Goal: Information Seeking & Learning: Compare options

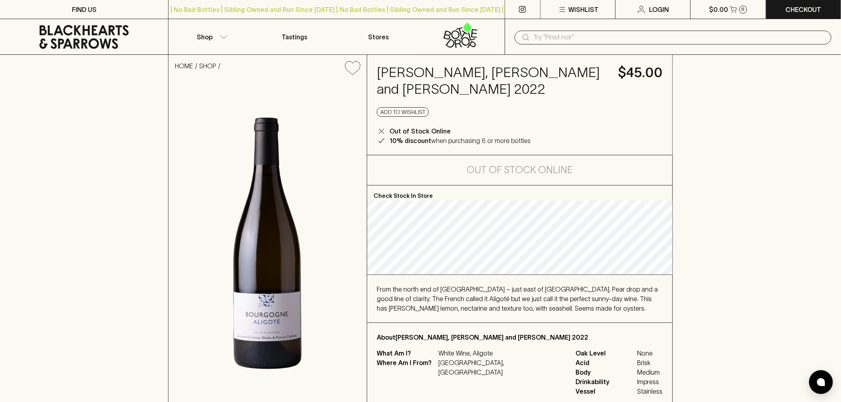
click at [554, 37] on input "text" at bounding box center [679, 37] width 291 height 13
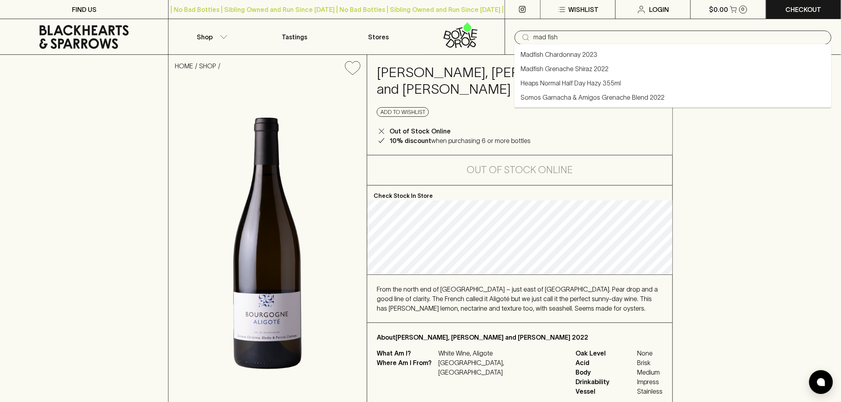
click at [564, 52] on link "Madfish Chardonnay 2023" at bounding box center [559, 55] width 77 height 10
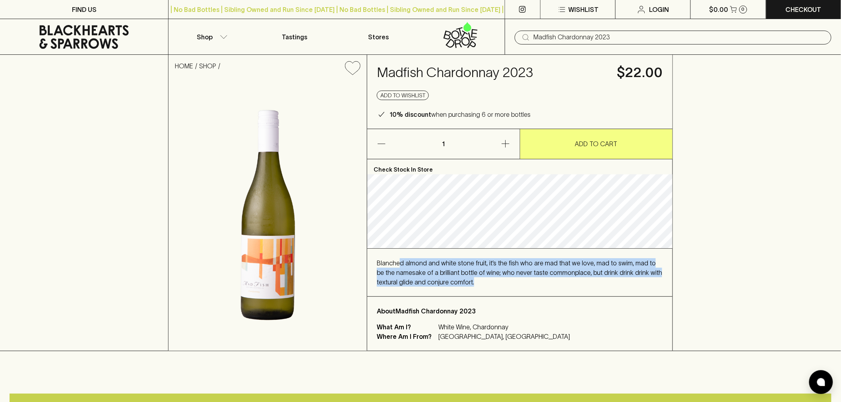
drag, startPoint x: 529, startPoint y: 285, endPoint x: 398, endPoint y: 265, distance: 132.4
click at [398, 265] on div "Blanched almond and white stone fruit, it’s the fish who are mad that we love, …" at bounding box center [520, 272] width 286 height 29
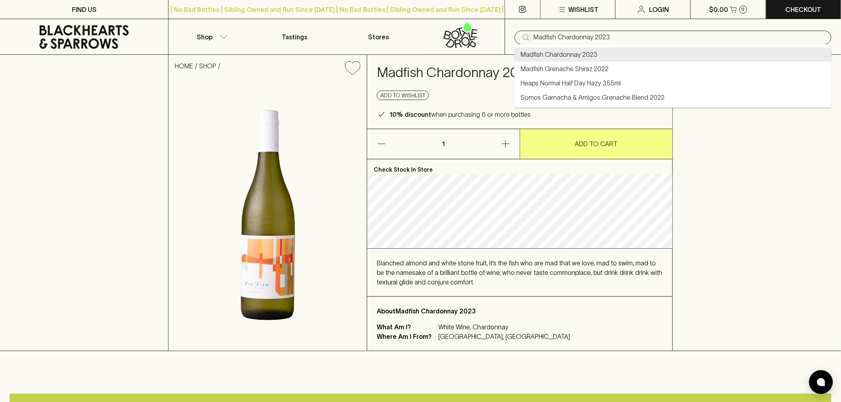
click at [558, 34] on input "Madfish Chardonnay 2023" at bounding box center [679, 37] width 291 height 13
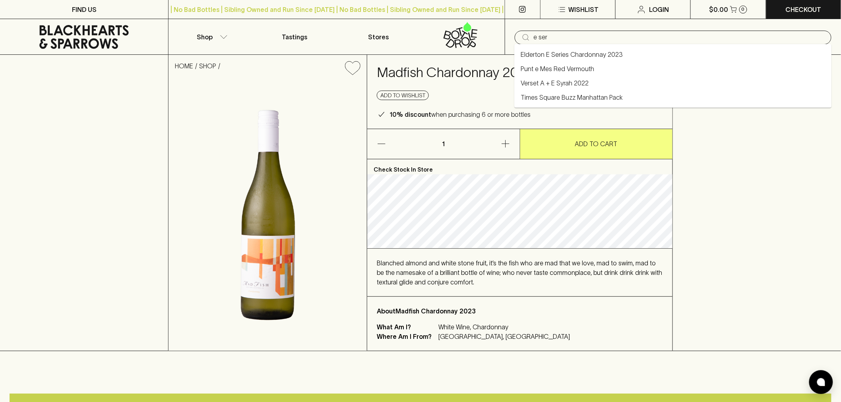
click at [562, 54] on link "Elderton E Series Chardonnay 2023" at bounding box center [572, 55] width 102 height 10
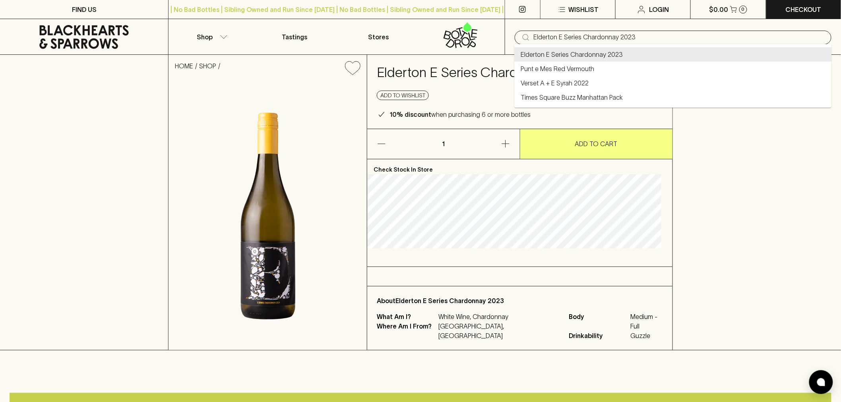
drag, startPoint x: 634, startPoint y: 36, endPoint x: 520, endPoint y: 24, distance: 114.7
click at [520, 24] on div "​ Elderton E Series Chardonnay 2023" at bounding box center [673, 37] width 336 height 36
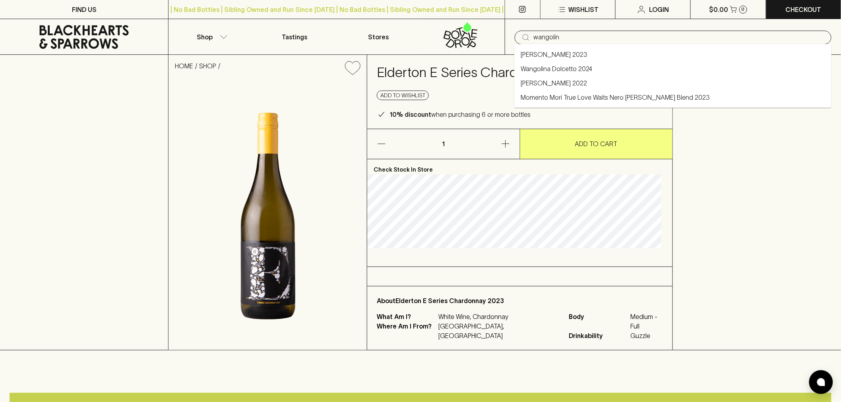
click at [588, 58] on link "[PERSON_NAME] 2023" at bounding box center [554, 55] width 67 height 10
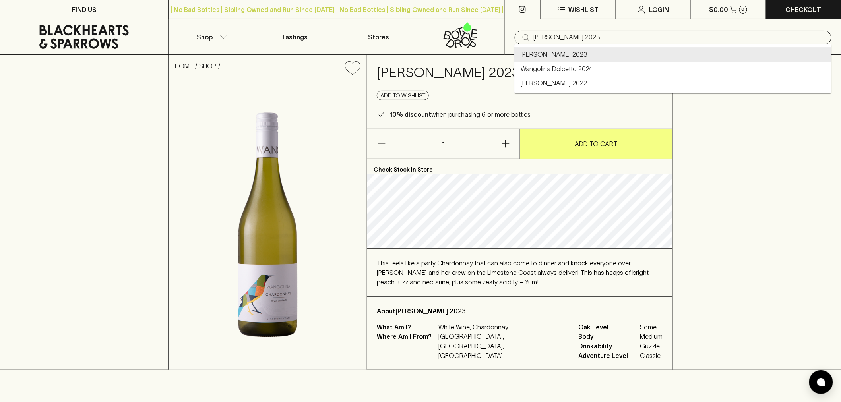
drag, startPoint x: 621, startPoint y: 35, endPoint x: 411, endPoint y: 13, distance: 211.1
drag, startPoint x: 635, startPoint y: 38, endPoint x: 502, endPoint y: 33, distance: 132.9
click at [502, 33] on div "Shop Tastings Stores ​ [PERSON_NAME] 2023" at bounding box center [420, 37] width 841 height 36
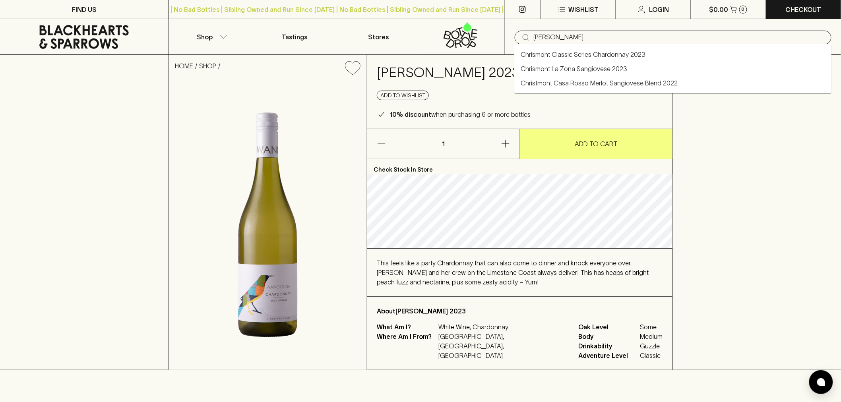
type input "[PERSON_NAME] 2023"
